Goal: Transaction & Acquisition: Book appointment/travel/reservation

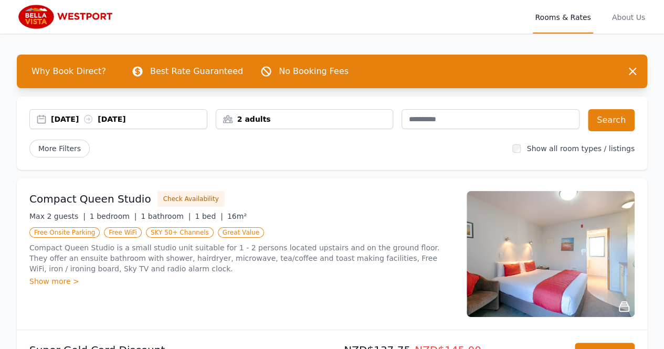
click at [282, 126] on div "2 adults" at bounding box center [305, 119] width 178 height 20
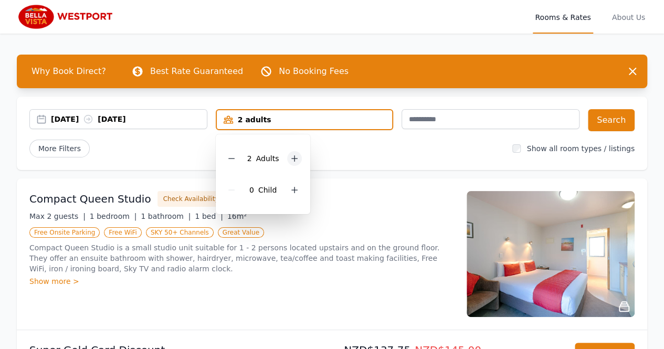
click at [295, 155] on icon at bounding box center [294, 158] width 8 height 8
click at [116, 114] on div "[DATE] [DATE]" at bounding box center [129, 119] width 156 height 11
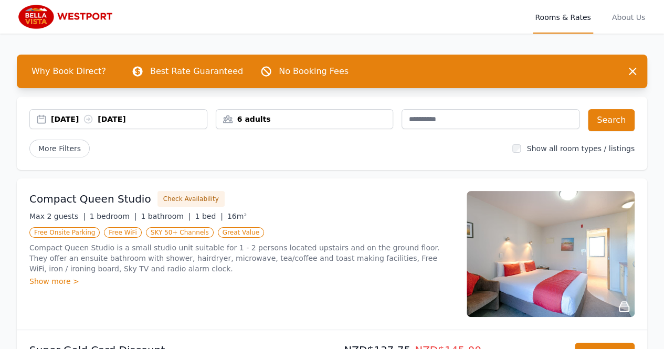
click at [130, 119] on div "[DATE] [DATE]" at bounding box center [129, 119] width 156 height 11
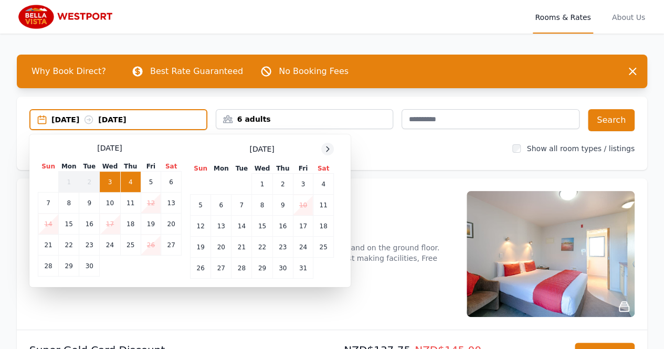
click at [327, 150] on icon at bounding box center [328, 149] width 8 height 8
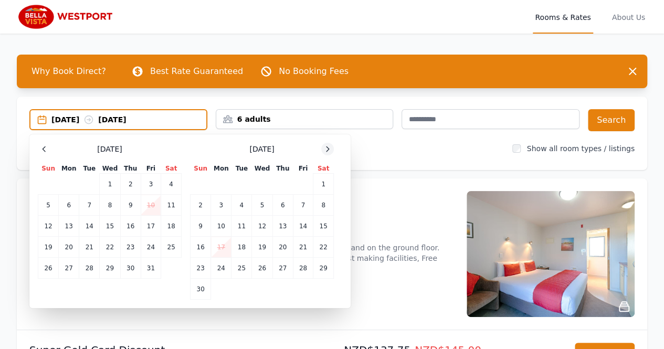
click at [327, 150] on icon at bounding box center [328, 149] width 8 height 8
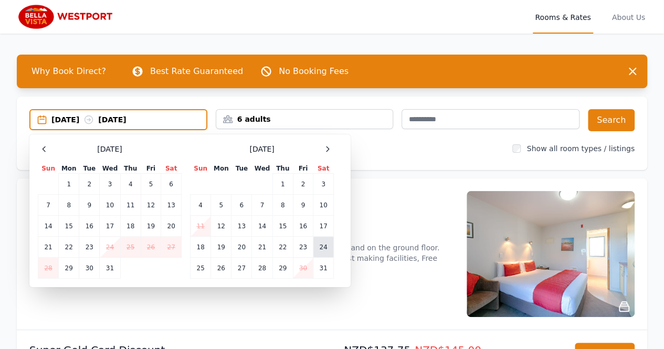
click at [321, 244] on td "24" at bounding box center [324, 247] width 20 height 21
click at [203, 276] on td "25" at bounding box center [201, 268] width 20 height 21
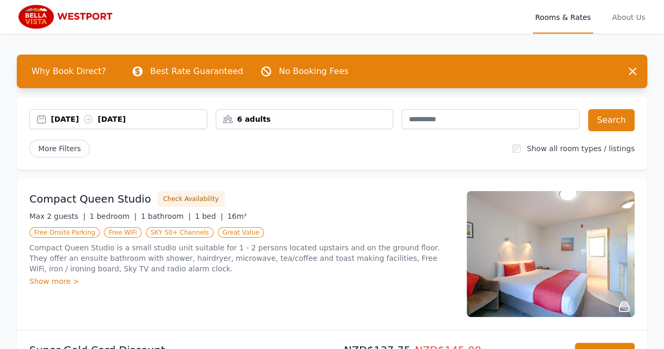
click at [616, 132] on div "[DATE] [DATE] 6 adults Search More Filters Show all room types / listings" at bounding box center [332, 134] width 631 height 74
click at [616, 127] on button "Search" at bounding box center [611, 120] width 47 height 22
